Goal: Navigation & Orientation: Go to known website

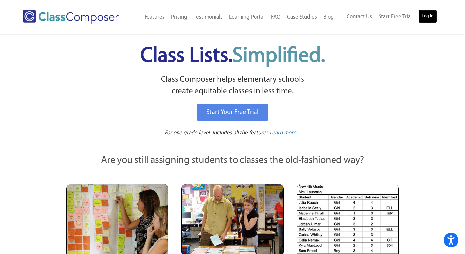
click at [426, 16] on link "Log In" at bounding box center [428, 16] width 19 height 13
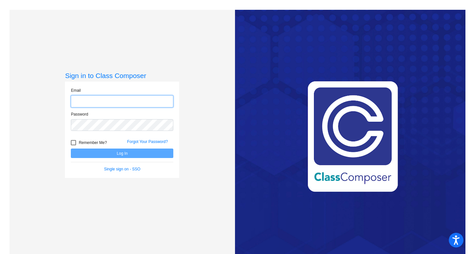
type input "tara.corson@irsd.k12.de.us"
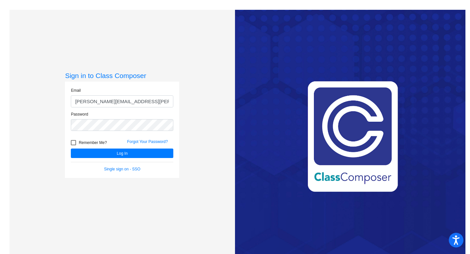
click at [110, 147] on div "Remember Me?" at bounding box center [94, 144] width 56 height 10
click at [111, 154] on button "Log In" at bounding box center [122, 153] width 103 height 9
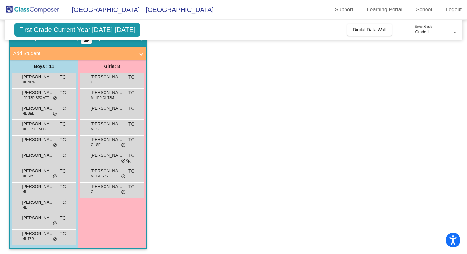
scroll to position [33, 0]
